Goal: Check status: Check status

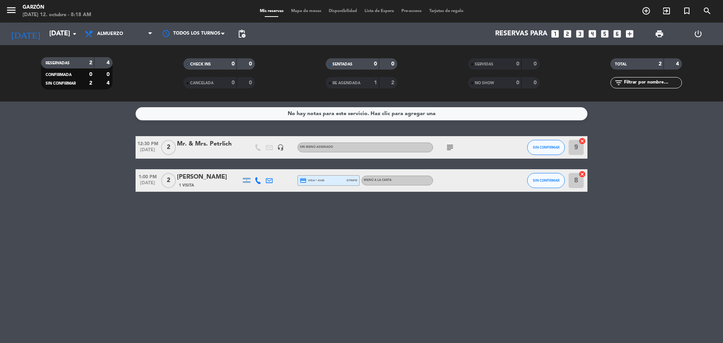
click at [449, 148] on icon "subject" at bounding box center [449, 147] width 9 height 9
click at [156, 143] on span "12:30 PM" at bounding box center [148, 143] width 24 height 9
click at [151, 182] on span "[DATE]" at bounding box center [148, 185] width 24 height 9
click at [70, 36] on icon "arrow_drop_down" at bounding box center [74, 33] width 9 height 9
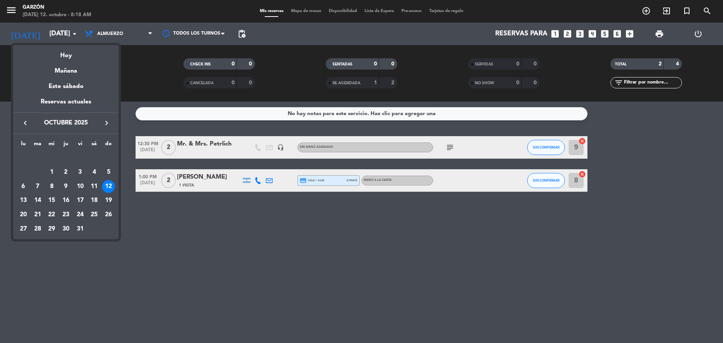
click at [113, 34] on div at bounding box center [361, 171] width 723 height 343
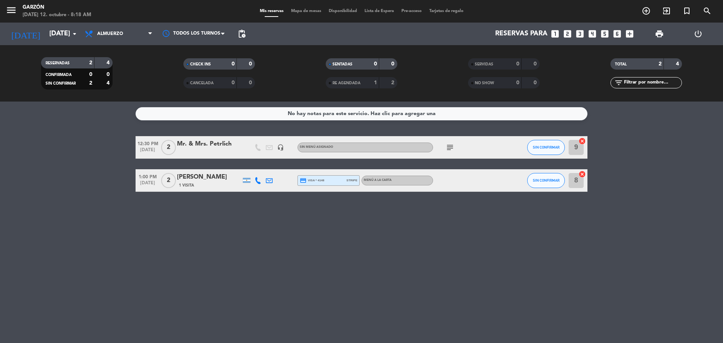
click at [113, 34] on span "Almuerzo" at bounding box center [110, 33] width 26 height 5
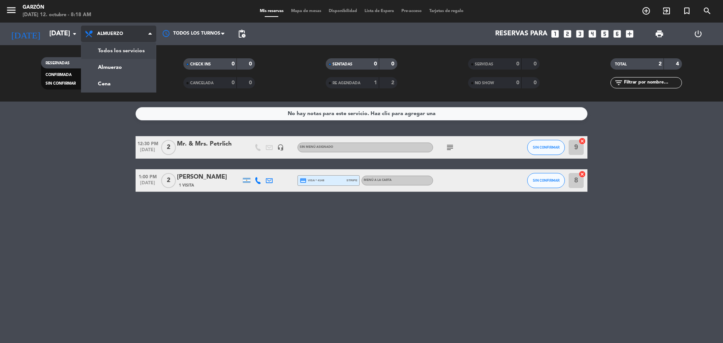
click at [115, 47] on div "menu [PERSON_NAME][DATE] 12. octubre - 8:18 AM Mis reservas Mapa de mesas Dispo…" at bounding box center [361, 51] width 723 height 102
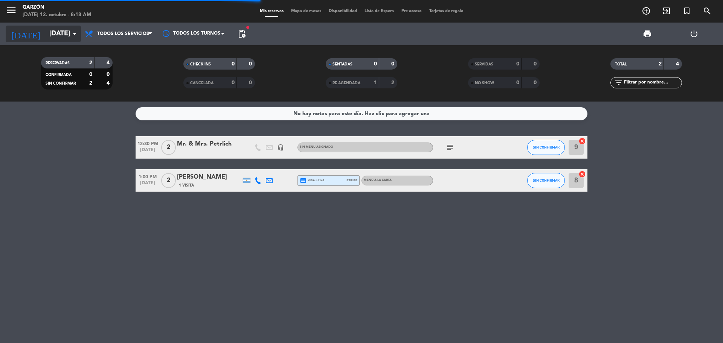
click at [75, 33] on icon "arrow_drop_down" at bounding box center [74, 33] width 9 height 9
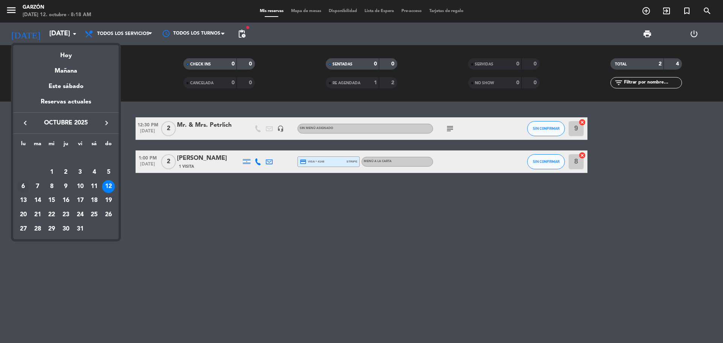
click at [23, 184] on div "6" at bounding box center [23, 186] width 13 height 13
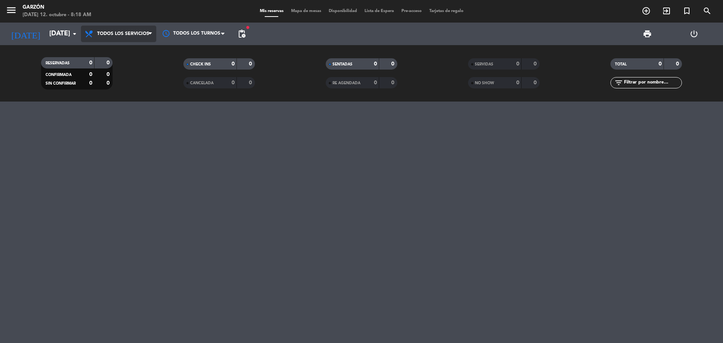
click at [133, 35] on span "Todos los servicios" at bounding box center [123, 33] width 52 height 5
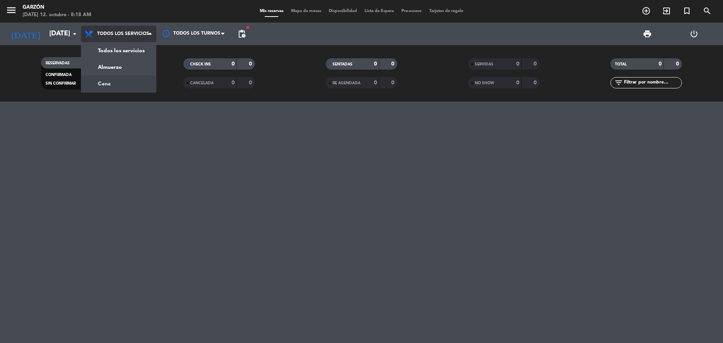
click at [125, 82] on div "menu [PERSON_NAME][DATE] 12. octubre - 8:18 AM Mis reservas Mapa de mesas Dispo…" at bounding box center [361, 51] width 723 height 102
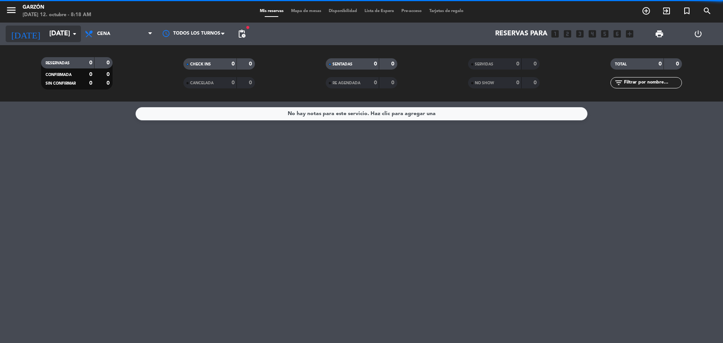
click at [71, 32] on icon "arrow_drop_down" at bounding box center [74, 33] width 9 height 9
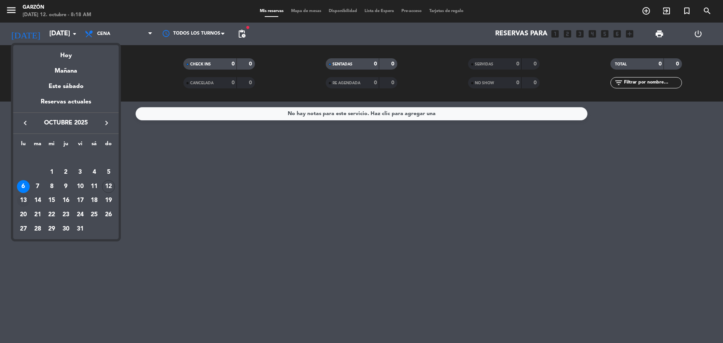
click at [26, 197] on div "13" at bounding box center [23, 200] width 13 height 13
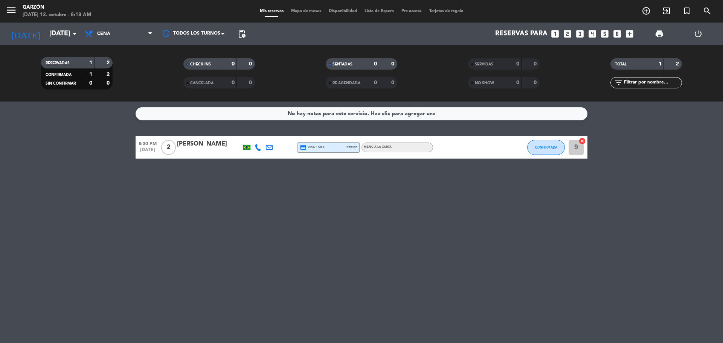
click at [115, 34] on span "Cena" at bounding box center [118, 34] width 75 height 17
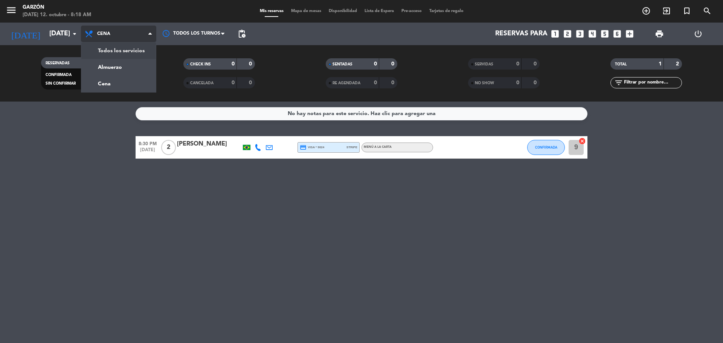
click at [125, 51] on div "menu [PERSON_NAME][DATE] 12. octubre - 8:18 AM Mis reservas Mapa de mesas Dispo…" at bounding box center [361, 51] width 723 height 102
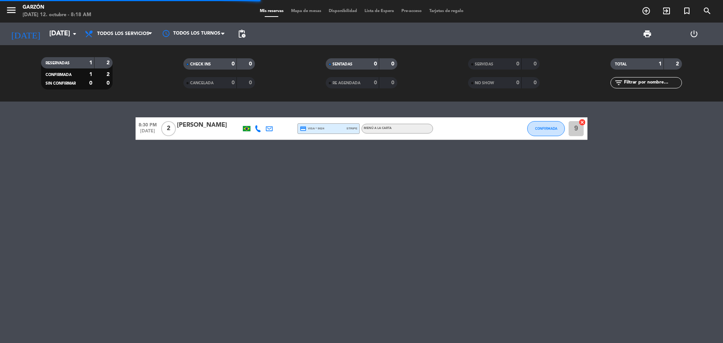
click at [148, 131] on span "[DATE]" at bounding box center [148, 133] width 24 height 9
click at [145, 122] on span "8:30 PM" at bounding box center [148, 124] width 24 height 9
click at [161, 161] on div "8:30 PM [DATE] Creada: [DATE] 2 [PERSON_NAME] credit_card visa * 9024 stripe ME…" at bounding box center [361, 223] width 723 height 242
click at [69, 35] on input "[DATE]" at bounding box center [89, 33] width 87 height 15
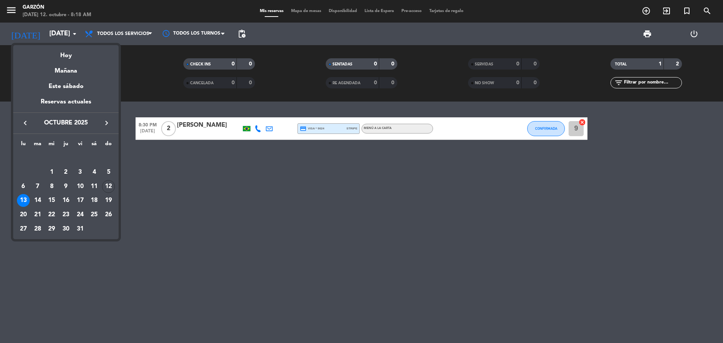
click at [69, 55] on div "Hoy" at bounding box center [65, 52] width 105 height 15
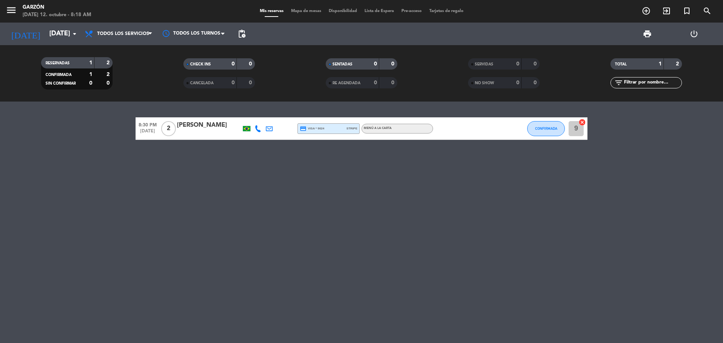
type input "[DATE]"
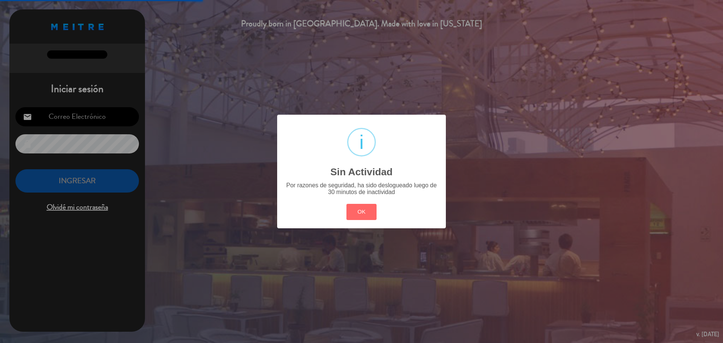
type input "[EMAIL_ADDRESS][PERSON_NAME][DOMAIN_NAME]"
